Goal: Find contact information: Find contact information

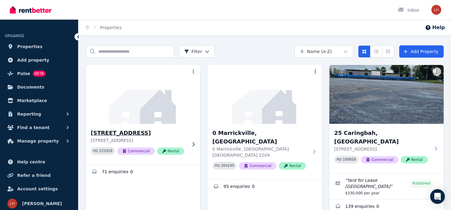
scroll to position [135, 0]
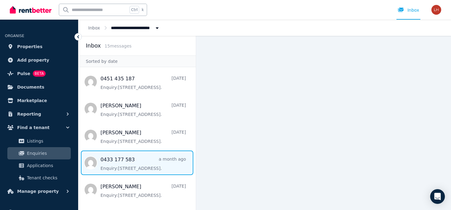
click at [132, 158] on span "Message list" at bounding box center [136, 162] width 117 height 25
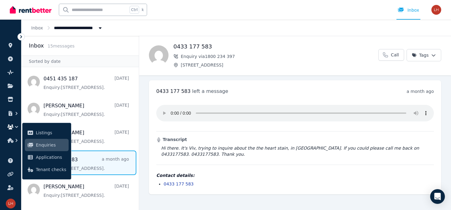
click at [276, 55] on span "Enquiry via 1800 234 397" at bounding box center [280, 56] width 198 height 6
click at [165, 197] on main "Back 0433 177 583 Enquiry via 1800 234 [GEOGRAPHIC_DATA][STREET_ADDRESS] Call T…" at bounding box center [295, 123] width 312 height 174
click at [31, 47] on h2 "Inbox" at bounding box center [36, 45] width 15 height 9
click at [13, 45] on icon at bounding box center [10, 45] width 6 height 5
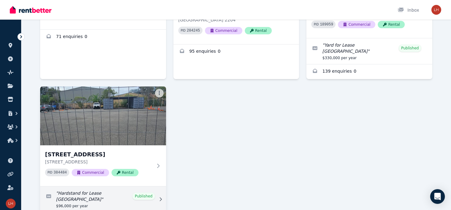
scroll to position [162, 0]
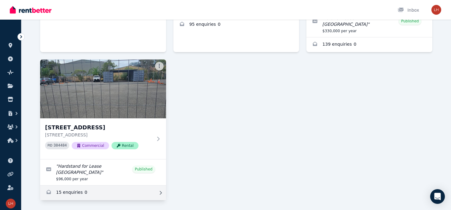
click at [79, 185] on link "Enquiries for 137 Turrella St, Turrella" at bounding box center [103, 192] width 126 height 15
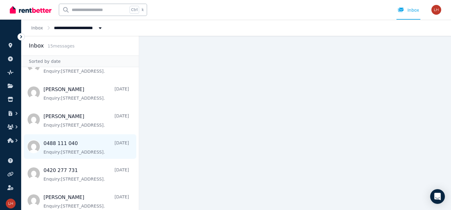
scroll to position [264, 0]
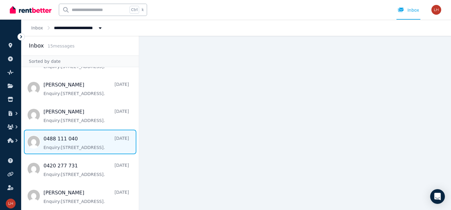
click at [83, 145] on span "Message list" at bounding box center [79, 142] width 117 height 25
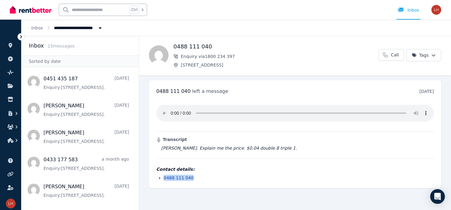
drag, startPoint x: 194, startPoint y: 176, endPoint x: 164, endPoint y: 174, distance: 30.7
click at [164, 175] on li "0488 111 040" at bounding box center [299, 178] width 270 height 6
copy link "0488 111 040"
